Goal: Information Seeking & Learning: Learn about a topic

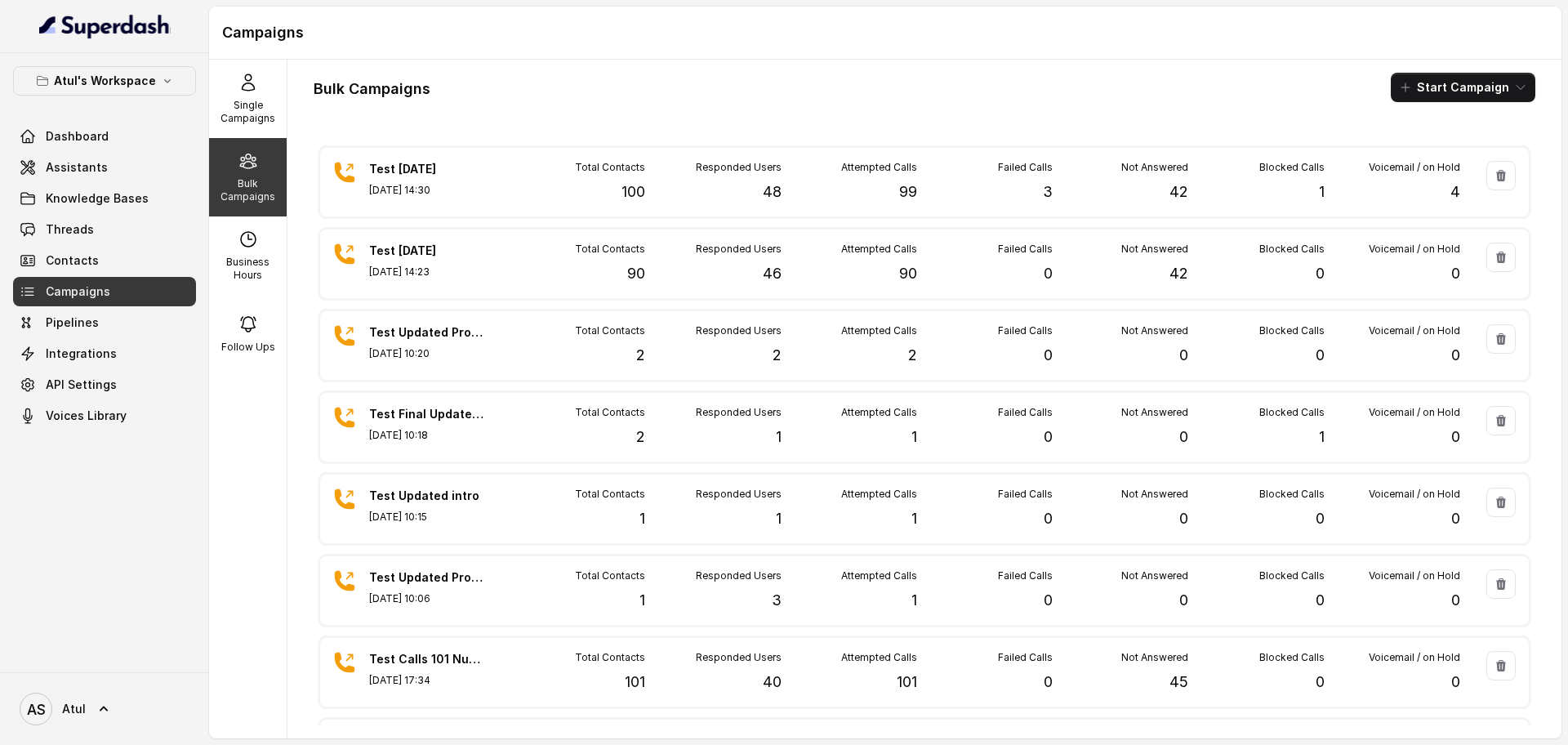
scroll to position [4, 0]
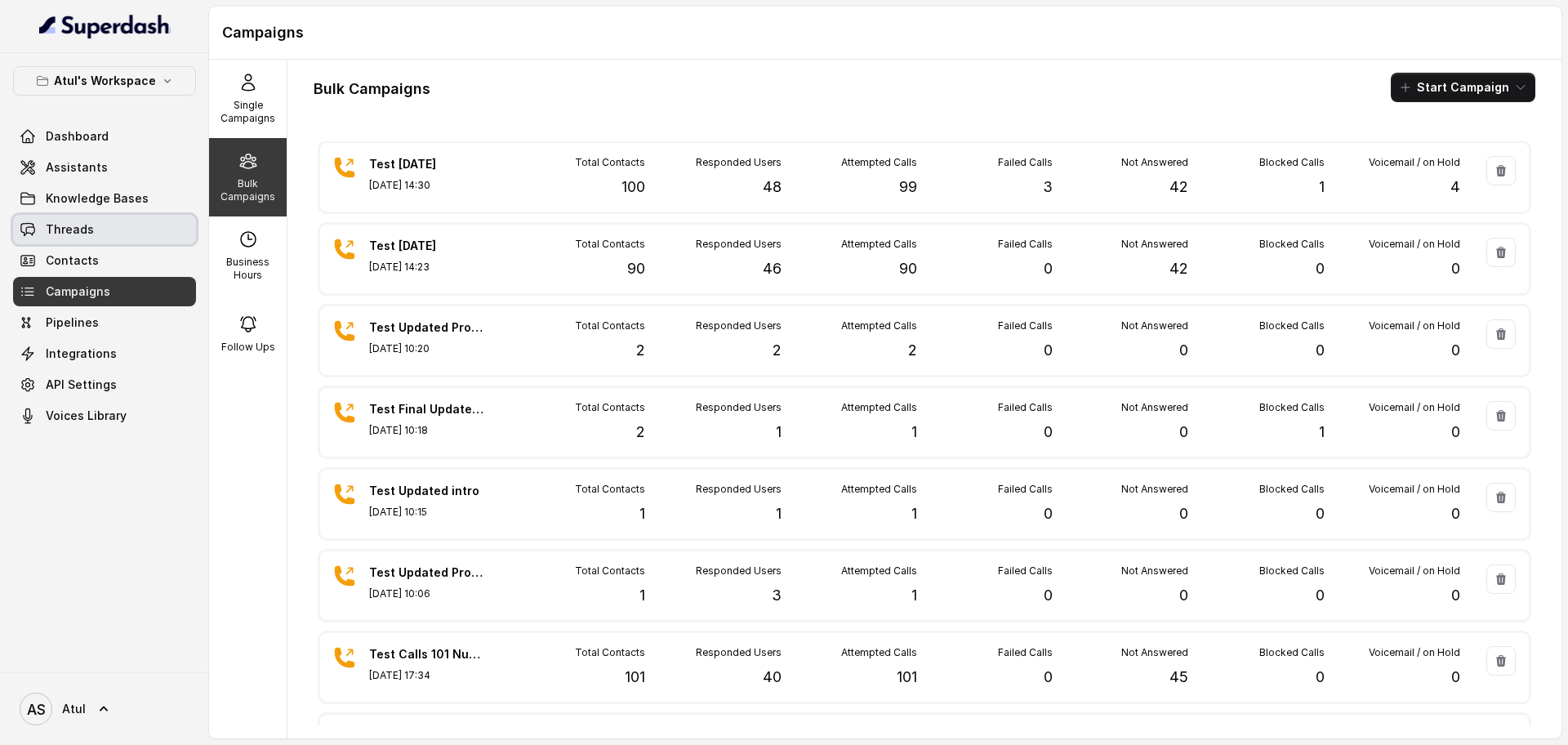
click at [89, 230] on span "Threads" at bounding box center [70, 230] width 48 height 16
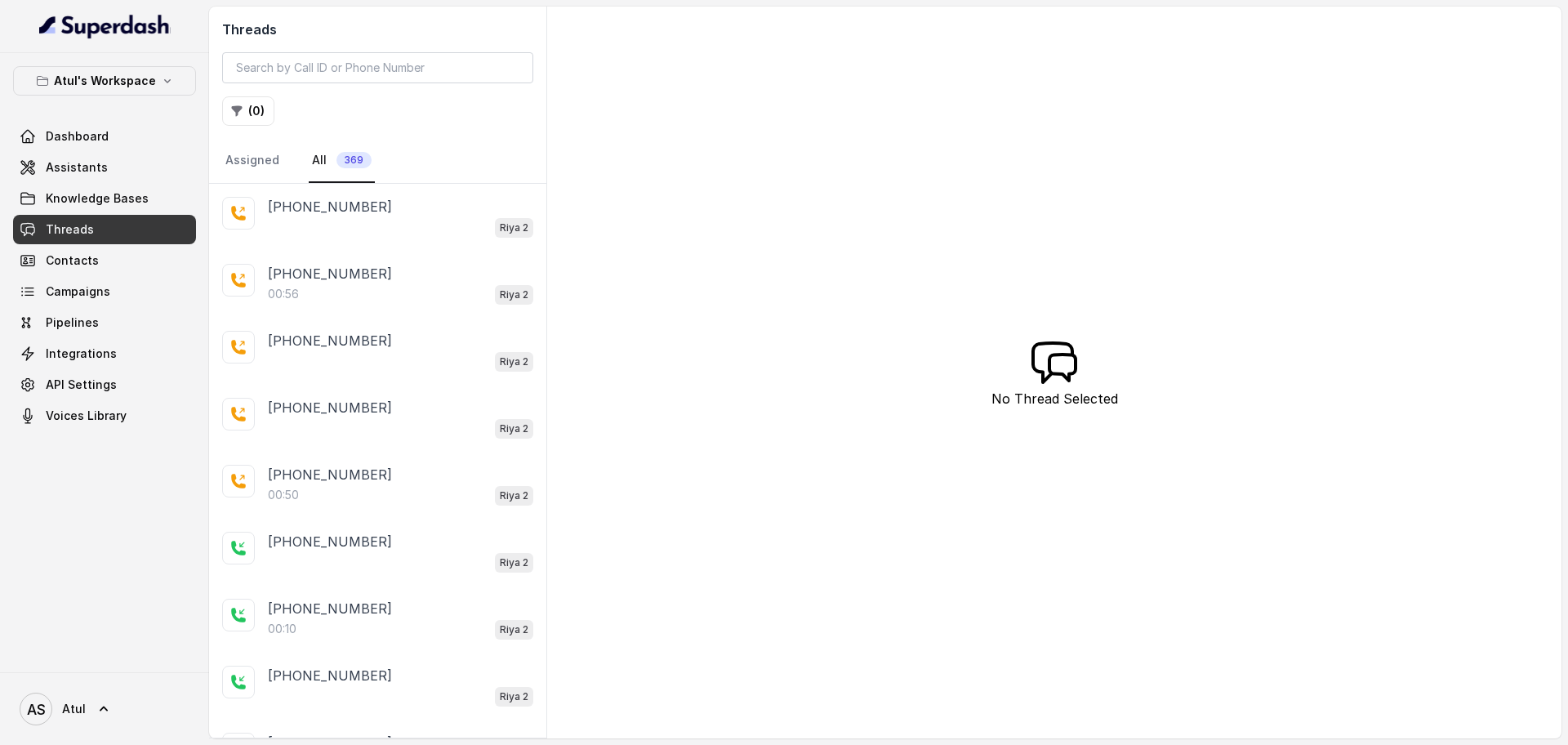
click at [376, 234] on div "Riya 2" at bounding box center [401, 227] width 265 height 22
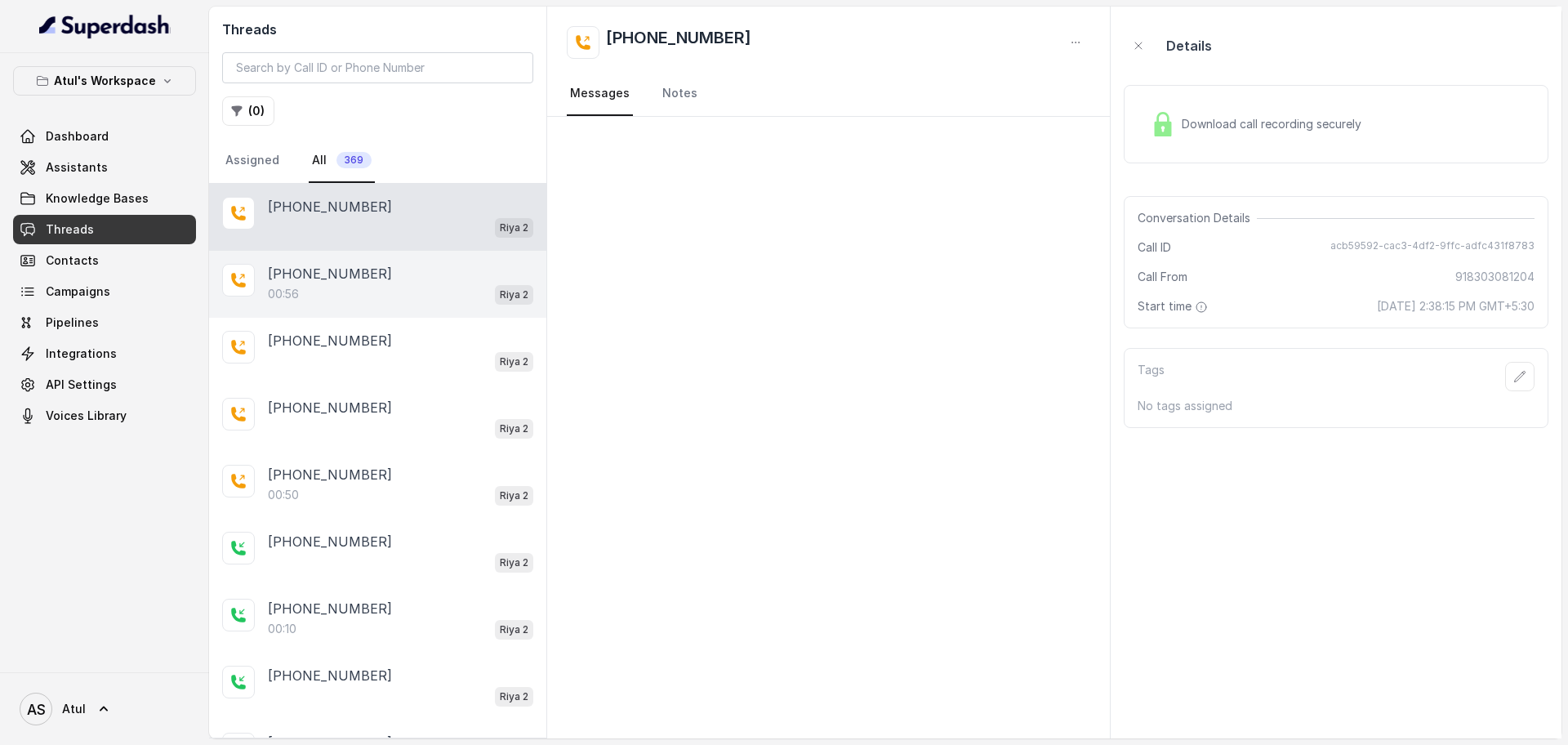
click at [386, 293] on div "00:56 Riya 2" at bounding box center [401, 294] width 265 height 22
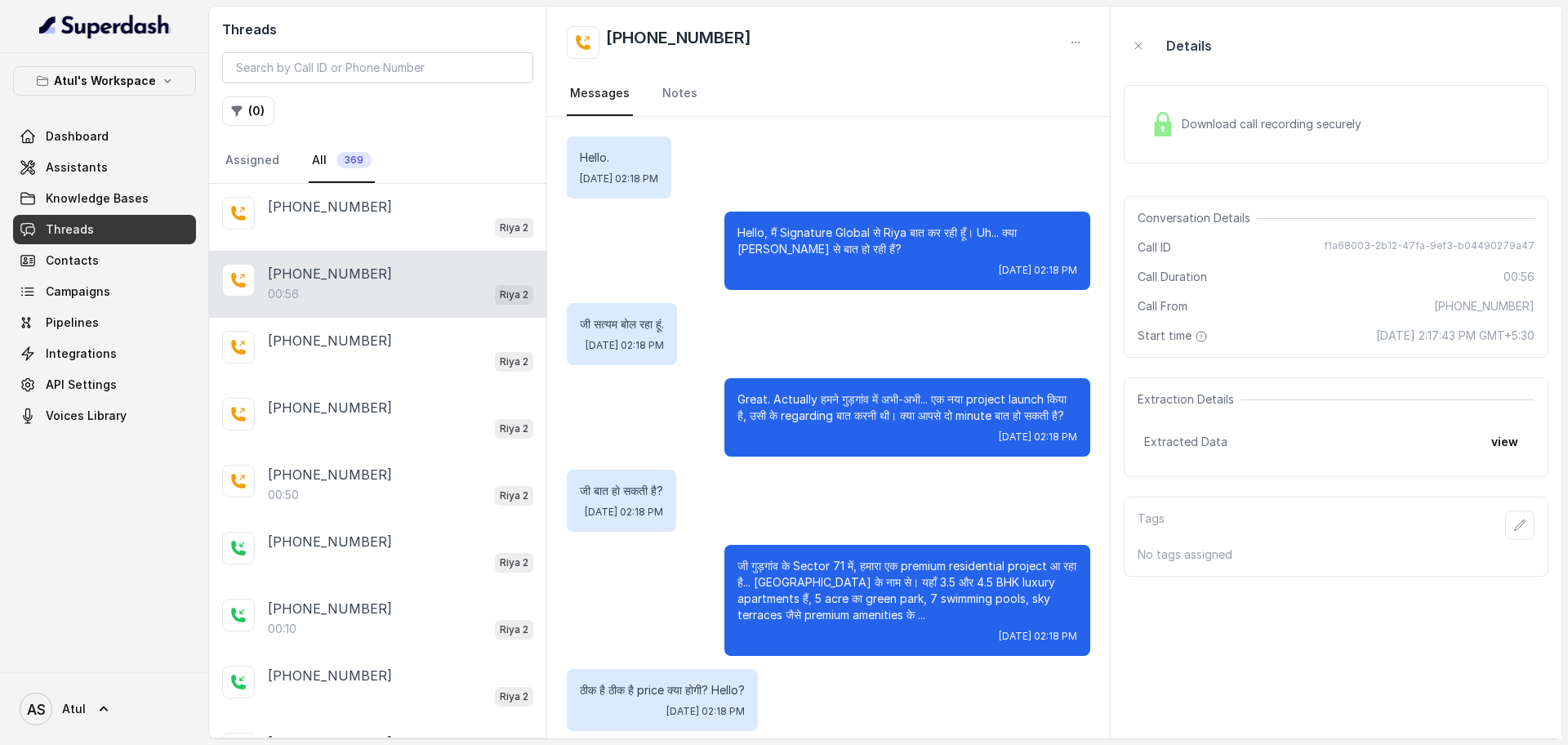
click at [1317, 116] on span "Download call recording securely" at bounding box center [1275, 124] width 186 height 16
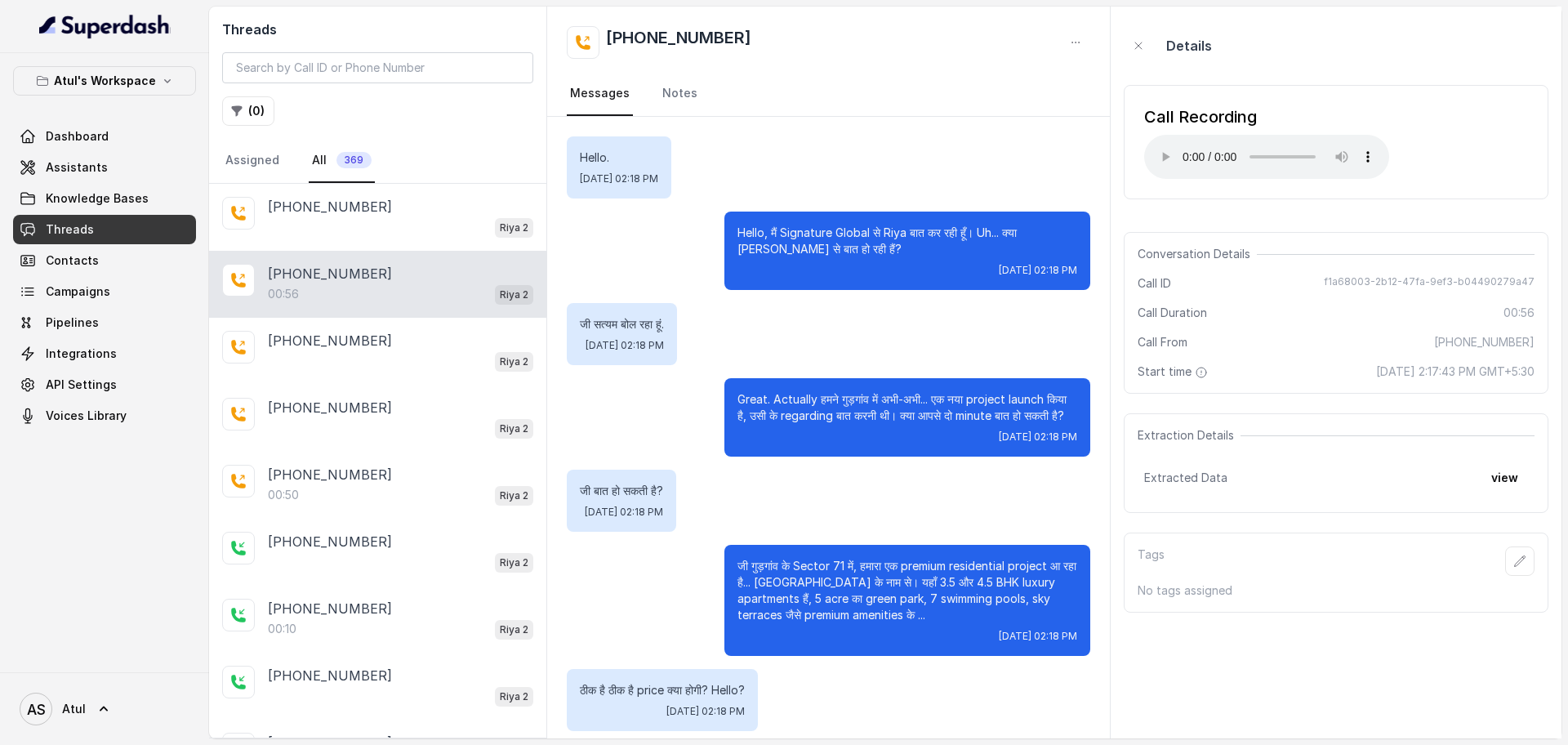
click at [1321, 480] on div "Extracted Data view" at bounding box center [1336, 478] width 384 height 30
click at [1510, 472] on button "view" at bounding box center [1505, 478] width 47 height 30
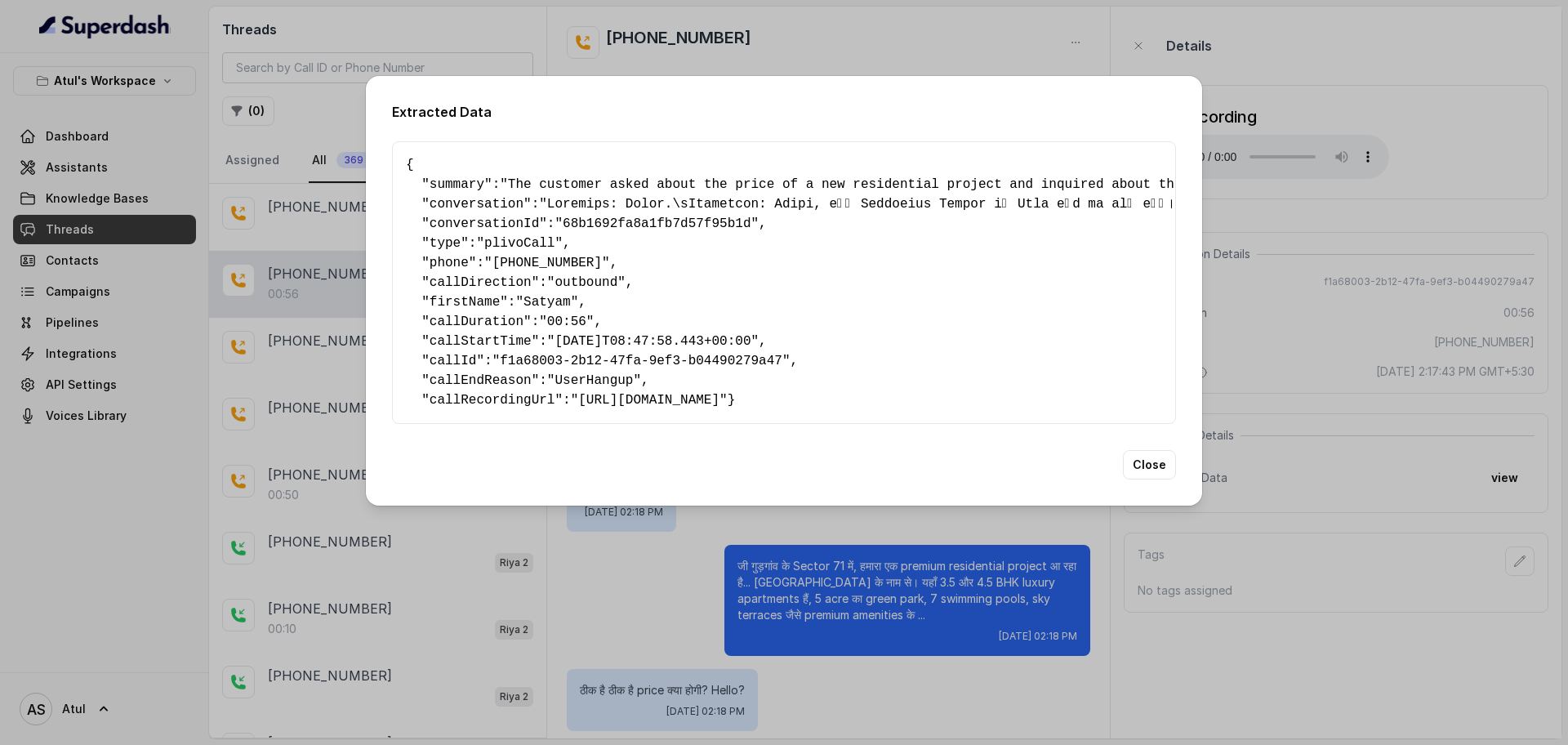
click at [929, 252] on pre "{ " summary ": "The customer asked about the price of a new residential project…" at bounding box center [784, 282] width 757 height 255
click at [1170, 480] on button "Close" at bounding box center [1149, 464] width 53 height 30
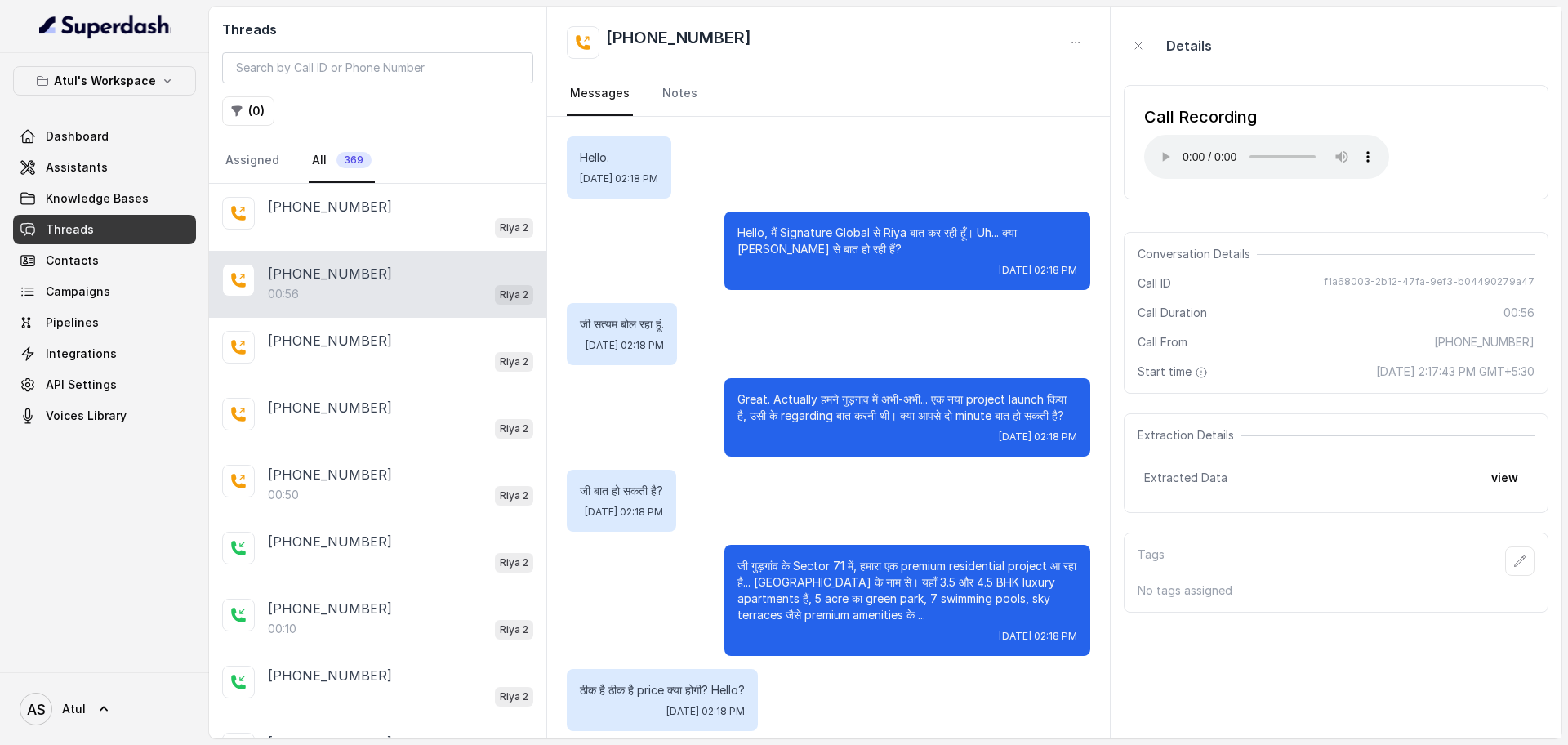
click at [1185, 479] on span "Extracted Data" at bounding box center [1185, 478] width 83 height 16
click at [684, 108] on link "Notes" at bounding box center [680, 93] width 41 height 44
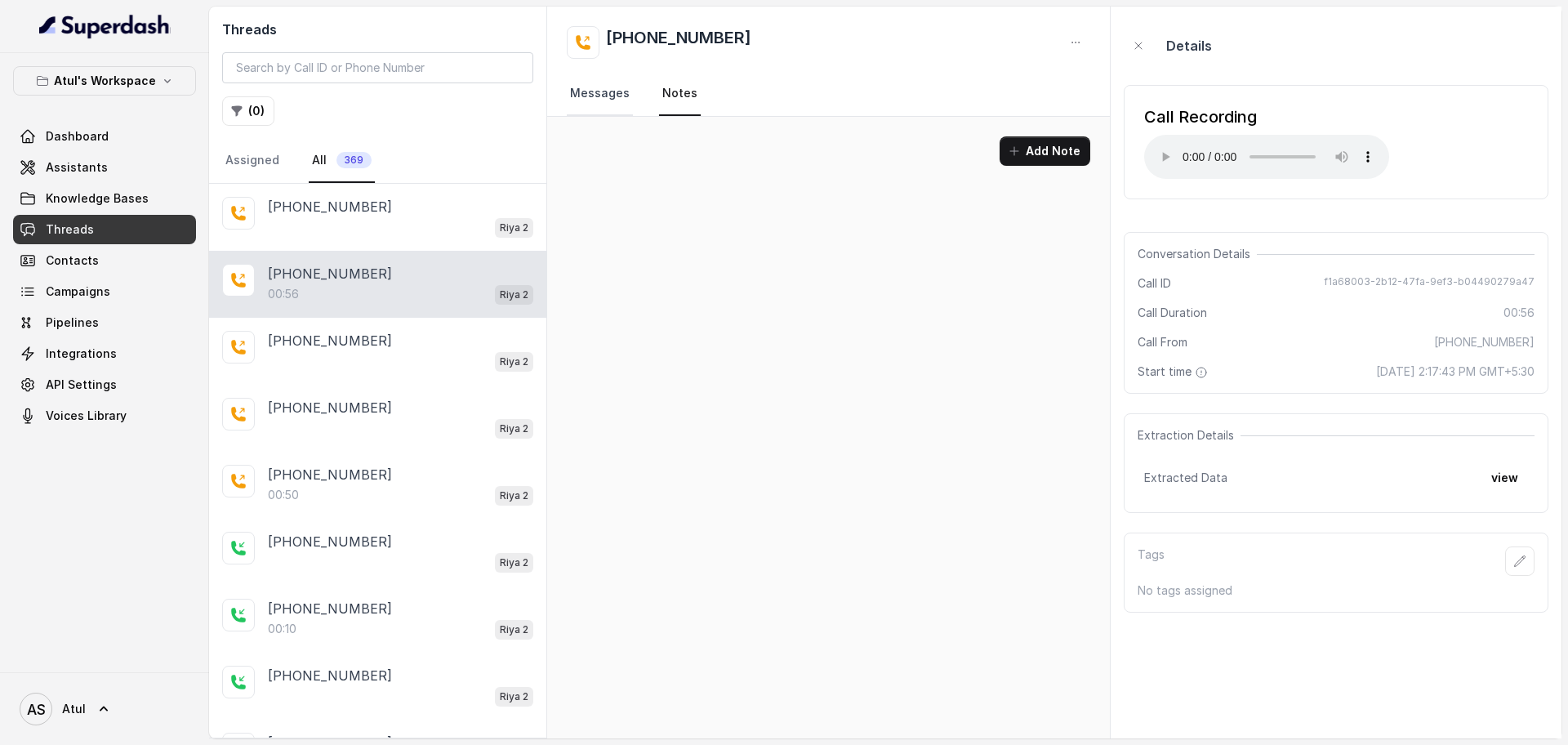
click at [607, 100] on link "Messages" at bounding box center [600, 93] width 66 height 44
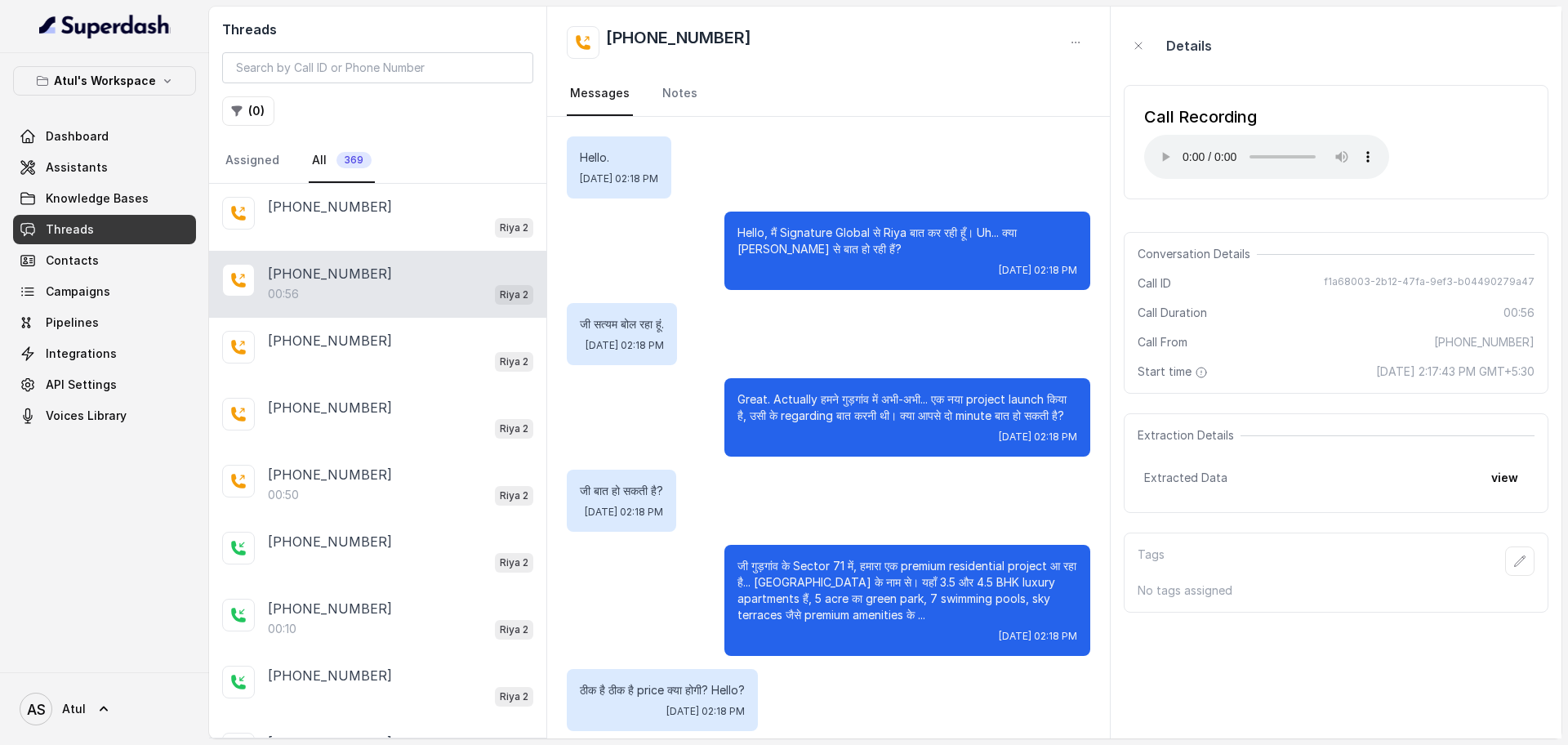
scroll to position [152, 0]
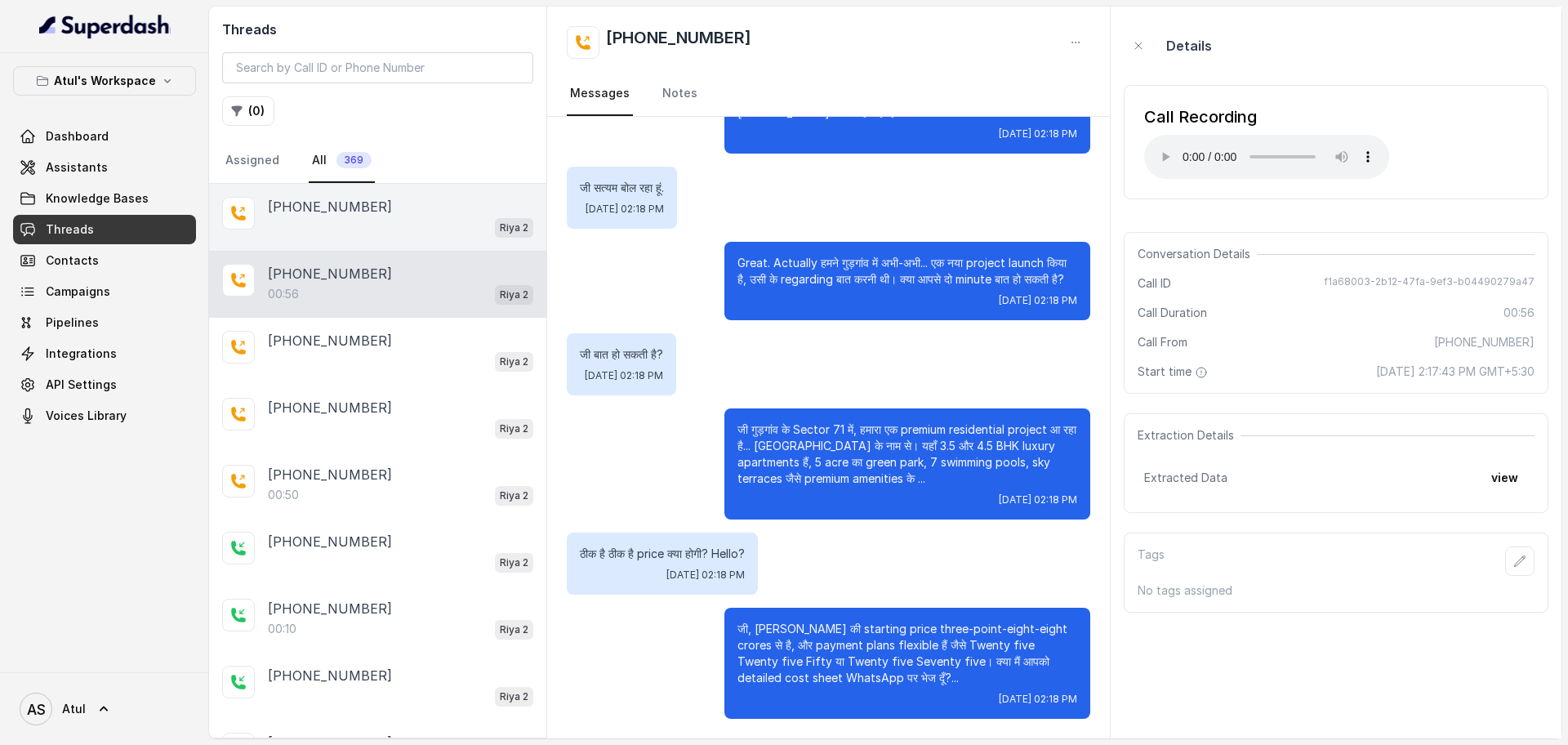
click at [368, 220] on div "Riya 2" at bounding box center [401, 227] width 265 height 22
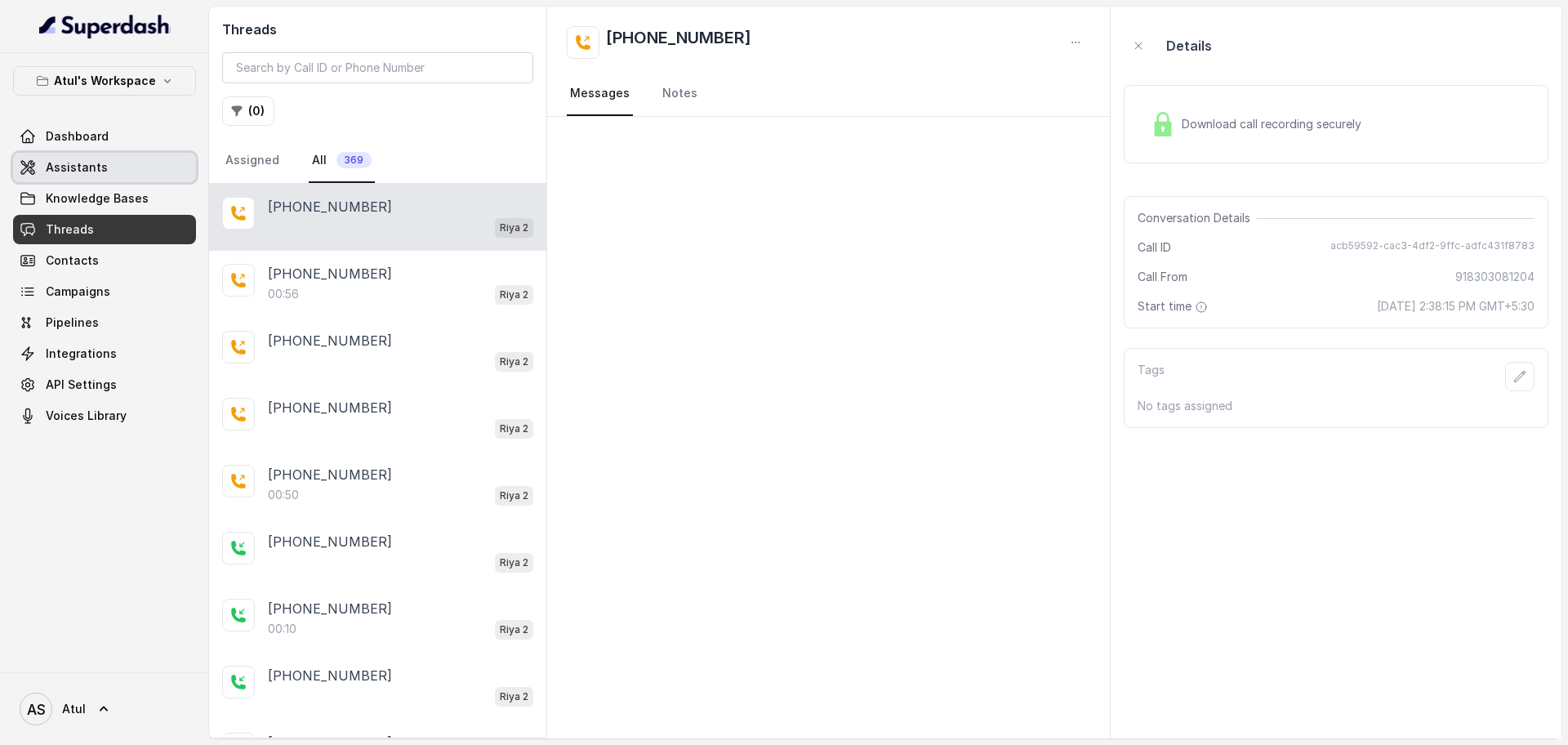
click at [117, 178] on link "Assistants" at bounding box center [105, 167] width 183 height 30
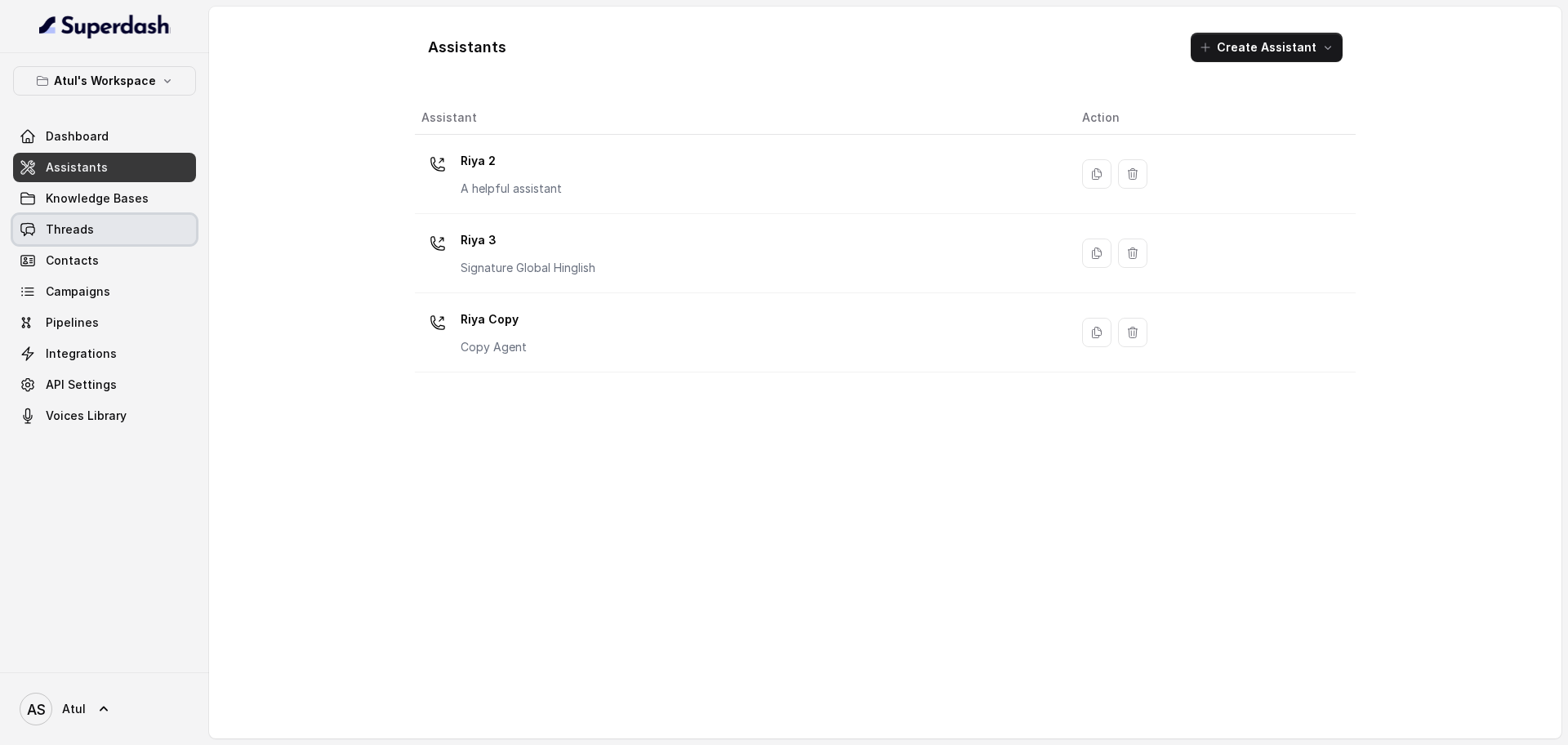
click at [136, 228] on link "Threads" at bounding box center [105, 230] width 183 height 30
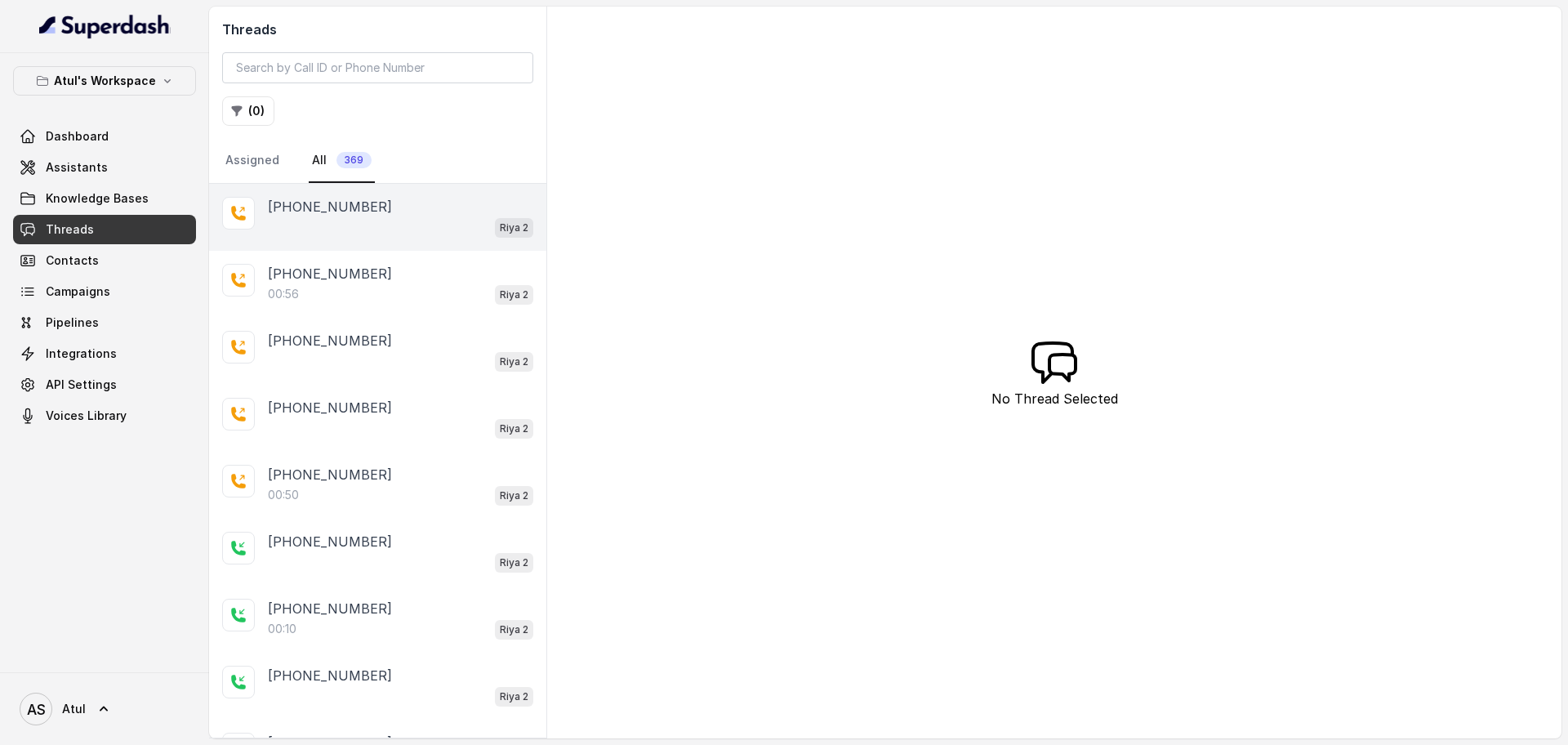
click at [289, 227] on div "Riya 2" at bounding box center [401, 227] width 265 height 22
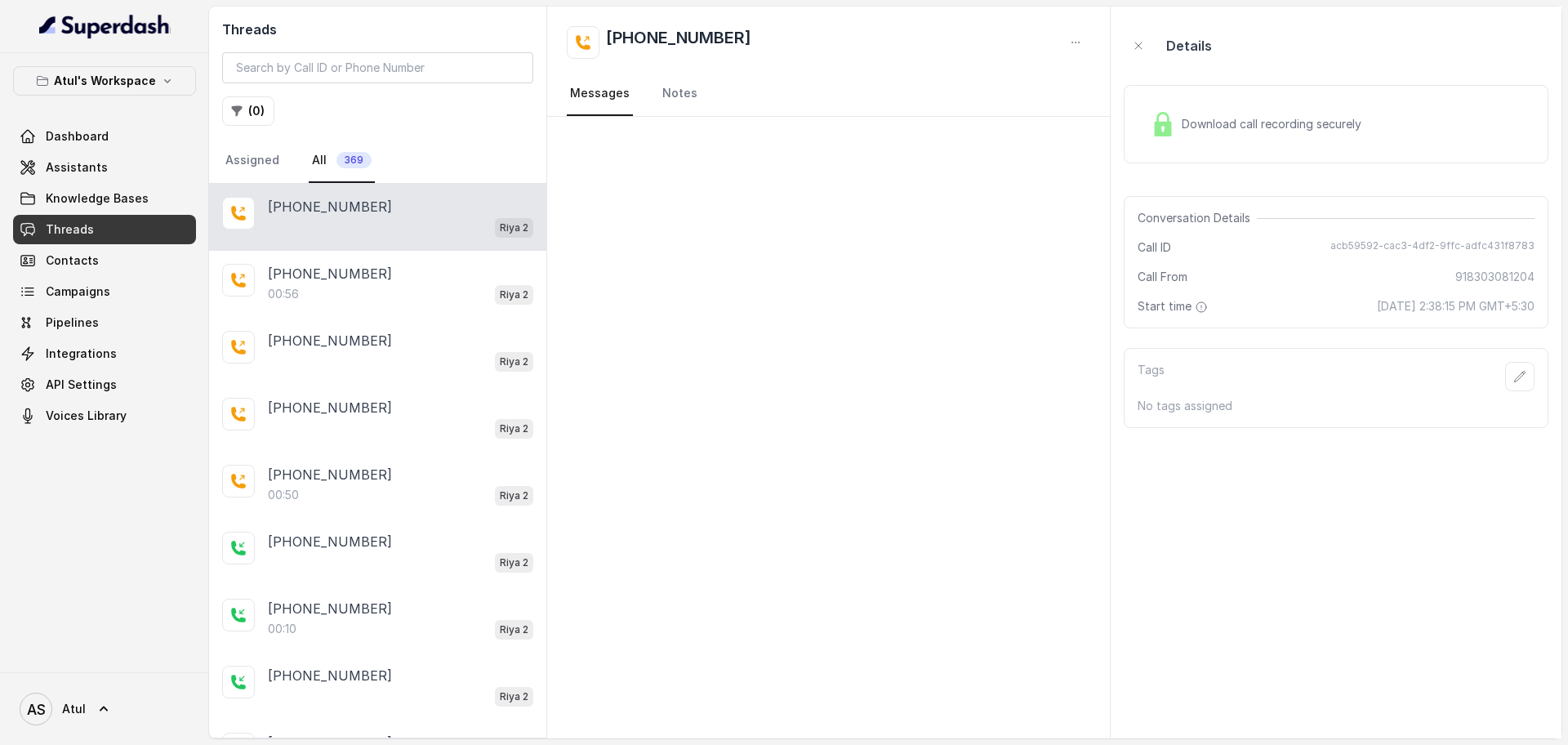
click at [349, 238] on div "[PHONE_NUMBER] Riya 2" at bounding box center [377, 217] width 337 height 67
